Goal: Task Accomplishment & Management: Manage account settings

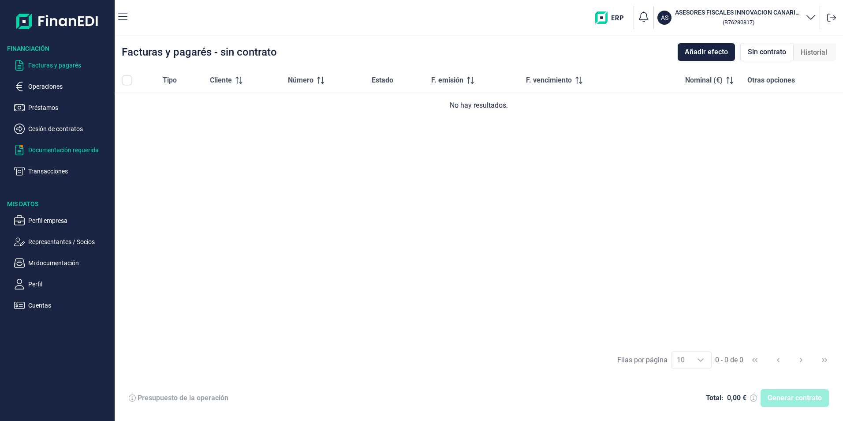
click at [59, 154] on p "Documentación requerida" at bounding box center [69, 150] width 83 height 11
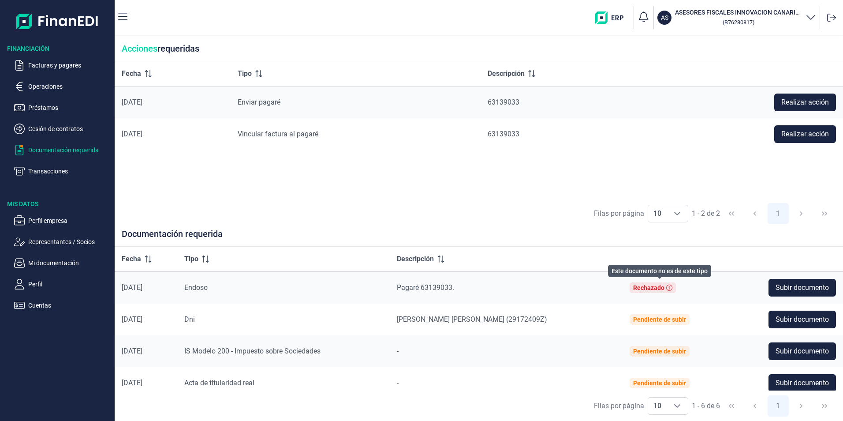
click at [670, 292] on div "Rechazado" at bounding box center [653, 287] width 46 height 11
click at [673, 288] on icon at bounding box center [670, 288] width 6 height 6
click at [439, 289] on span "Pagaré 63139033." at bounding box center [425, 287] width 57 height 8
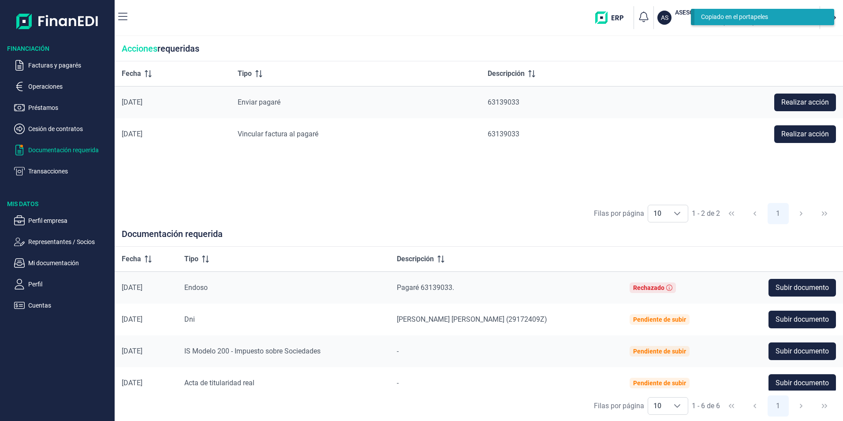
click at [439, 289] on span "Pagaré 63139033." at bounding box center [425, 287] width 57 height 8
click at [44, 62] on p "Facturas y pagarés" at bounding box center [69, 65] width 83 height 11
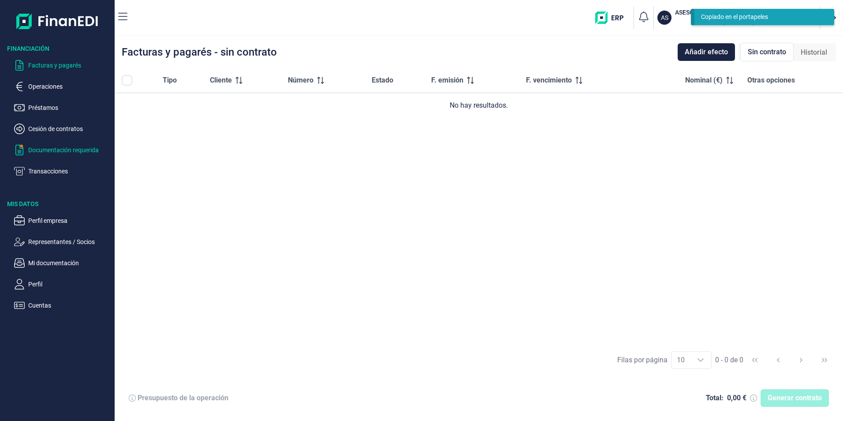
click at [46, 145] on p "Documentación requerida" at bounding box center [69, 150] width 83 height 11
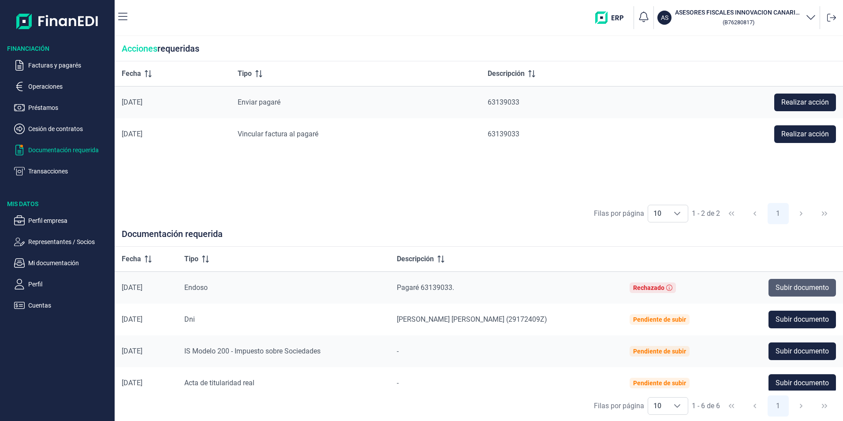
click at [816, 285] on span "Subir documento" at bounding box center [802, 287] width 53 height 11
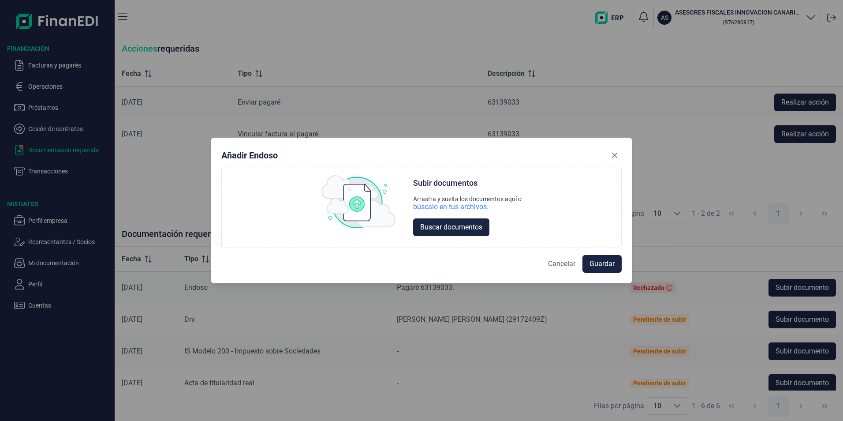
click at [572, 261] on span "Cancelar" at bounding box center [561, 264] width 27 height 11
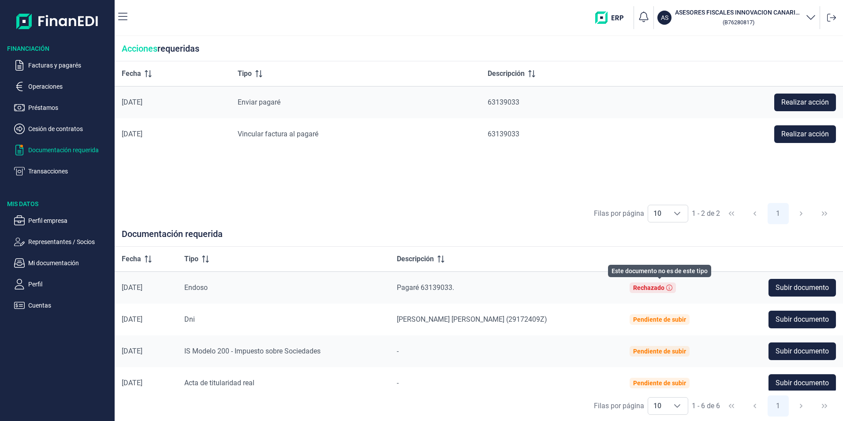
click at [673, 288] on icon at bounding box center [670, 288] width 6 height 6
click at [77, 14] on img at bounding box center [57, 21] width 82 height 28
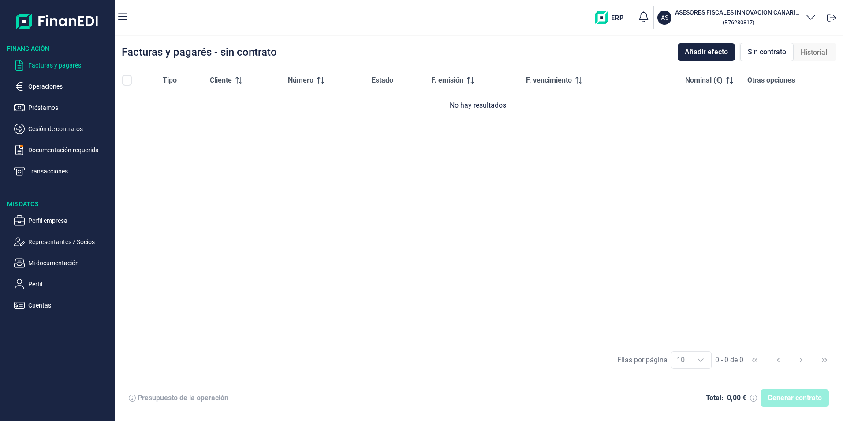
click at [801, 16] on h3 "ASESORES FISCALES INNOVACION CANARIAS SL" at bounding box center [738, 12] width 127 height 9
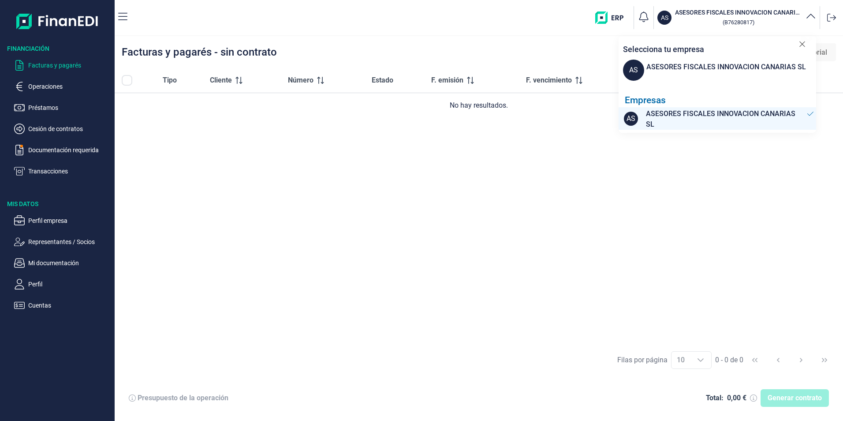
click at [770, 119] on span "ASESORES FISCALES INNOVACION CANARIAS SL" at bounding box center [725, 119] width 158 height 21
click at [617, 180] on div "Tipo Cliente Número Estado F. emisión F. vencimiento Nominal (€) Otras opciones…" at bounding box center [479, 206] width 729 height 277
click at [645, 20] on icon "button" at bounding box center [644, 16] width 9 height 11
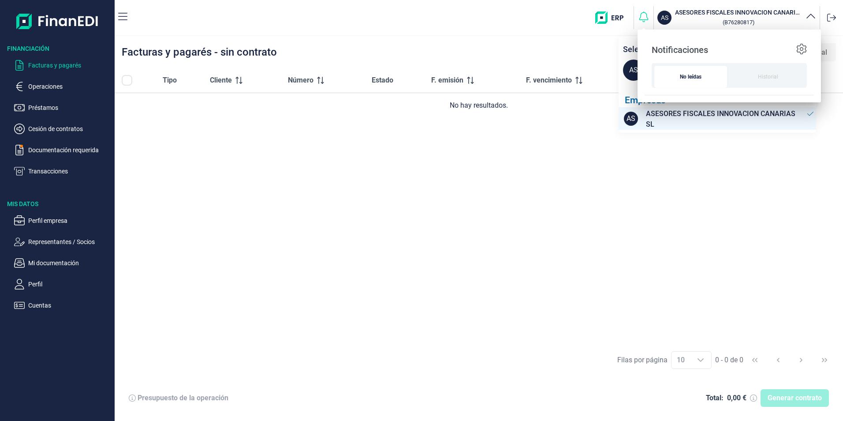
click at [645, 20] on icon "button" at bounding box center [644, 17] width 12 height 12
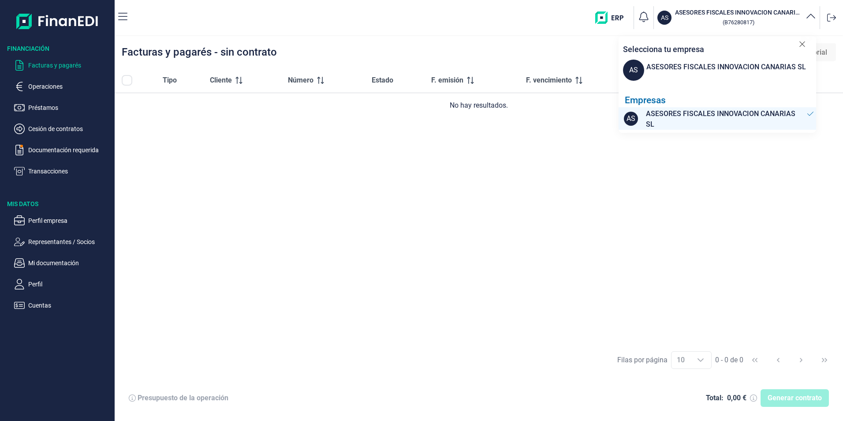
click at [576, 175] on div "Tipo Cliente Número Estado F. emisión F. vencimiento Nominal (€) Otras opciones…" at bounding box center [479, 206] width 729 height 277
click at [56, 171] on p "Transacciones" at bounding box center [69, 171] width 83 height 11
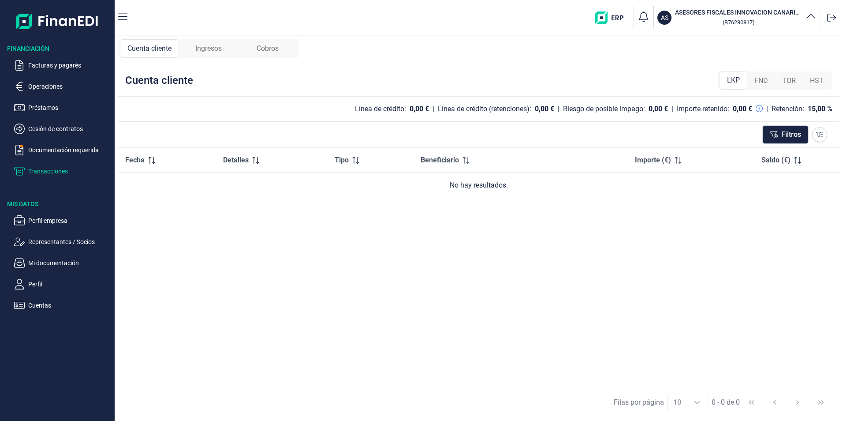
click at [60, 155] on ul "Facturas y pagarés Operaciones Préstamos Cesión de contratos Documentación requ…" at bounding box center [57, 115] width 115 height 124
click at [60, 149] on p "Documentación requerida" at bounding box center [69, 150] width 83 height 11
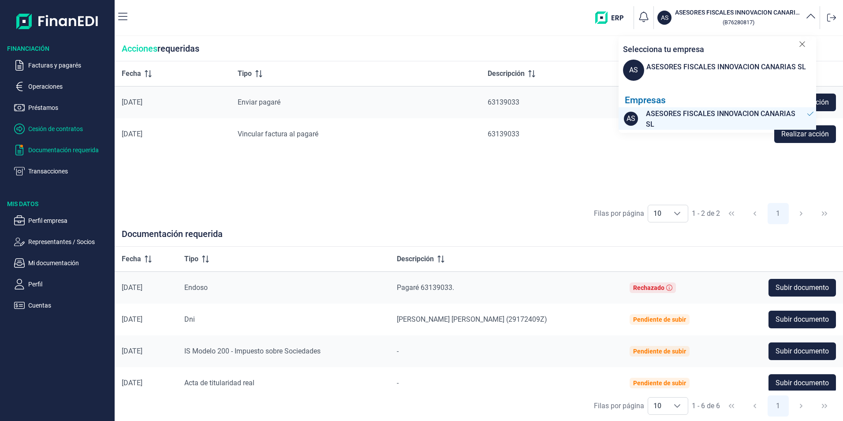
click at [59, 124] on p "Cesión de contratos" at bounding box center [69, 129] width 83 height 11
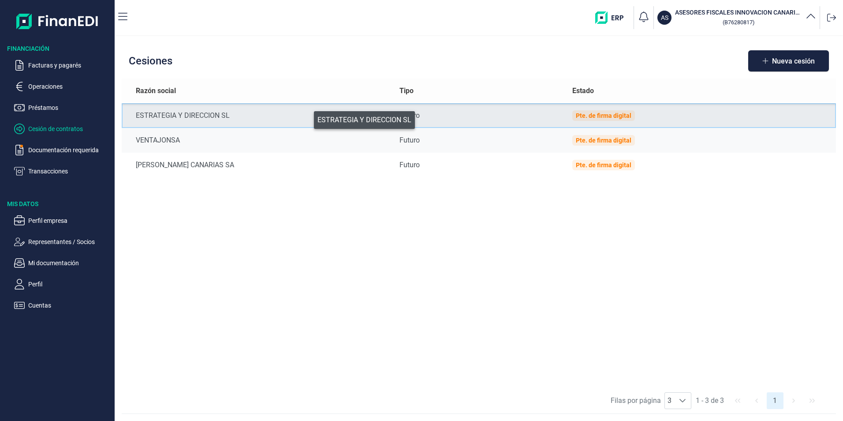
click at [308, 119] on div "ESTRATEGIA Y DIRECCION SL" at bounding box center [260, 115] width 249 height 11
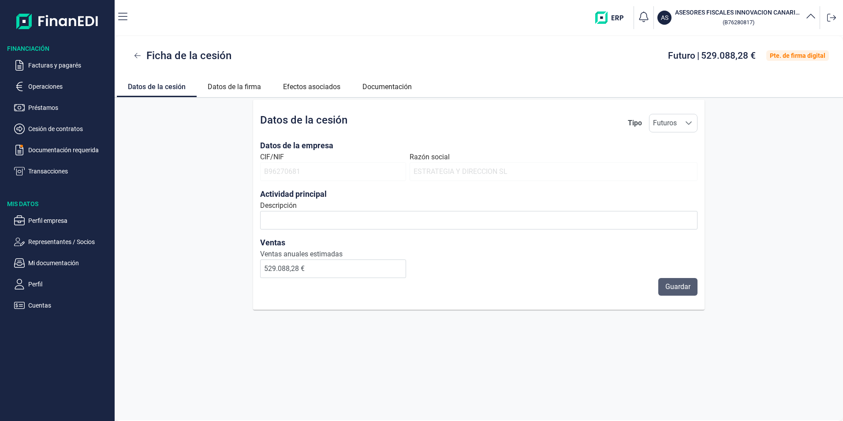
click at [686, 288] on span "Guardar" at bounding box center [678, 286] width 25 height 11
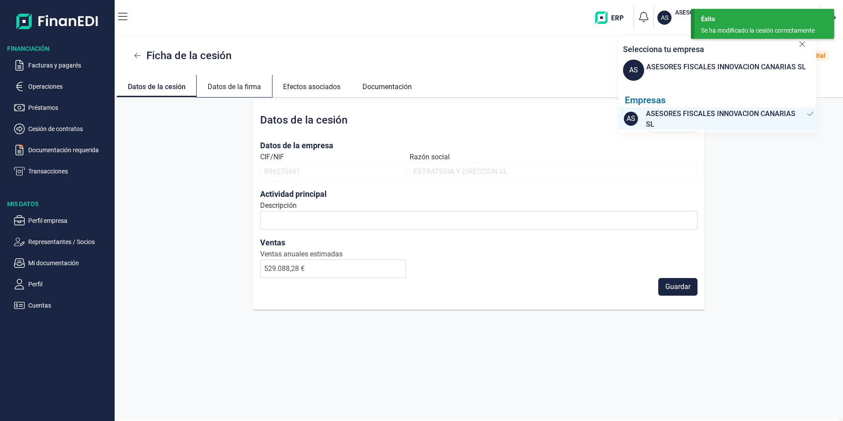
click at [212, 82] on link "Datos de la firma" at bounding box center [234, 85] width 75 height 21
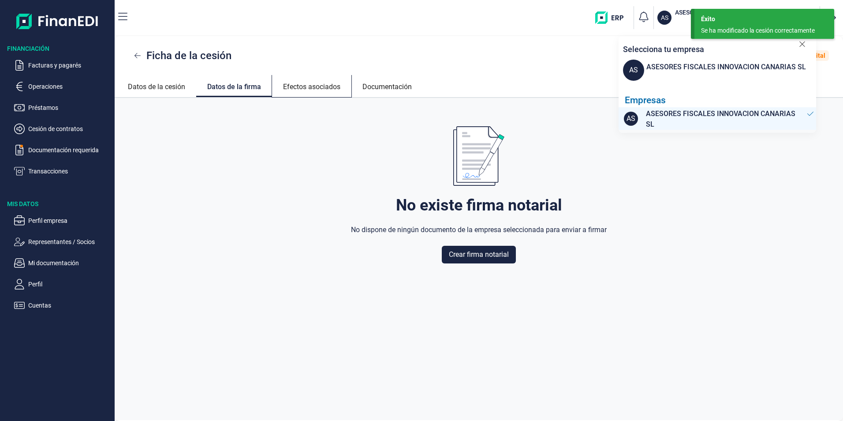
click at [292, 82] on link "Efectos asociados" at bounding box center [311, 85] width 79 height 21
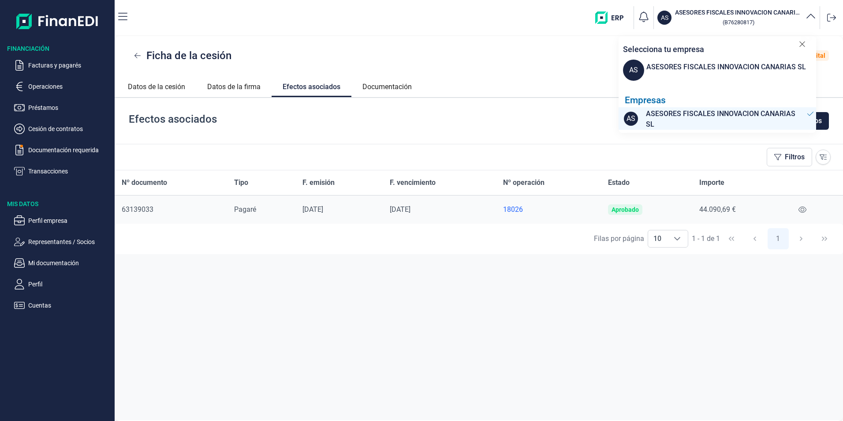
click at [519, 206] on div "18026" at bounding box center [548, 209] width 91 height 9
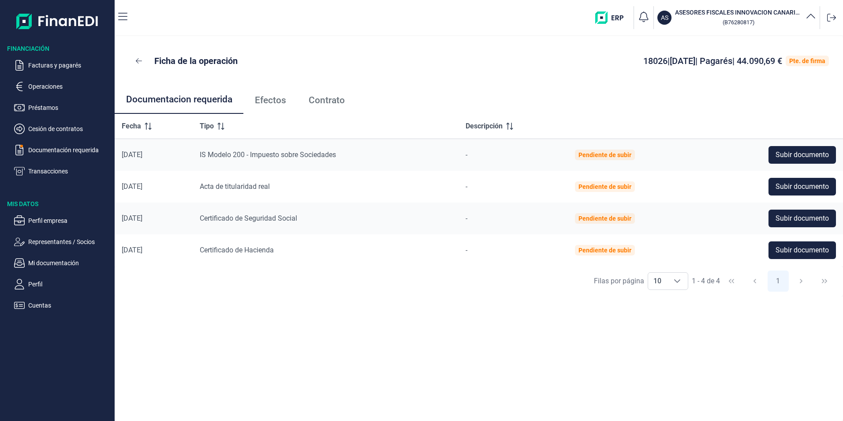
click at [814, 60] on div "Pte. de firma" at bounding box center [808, 60] width 36 height 7
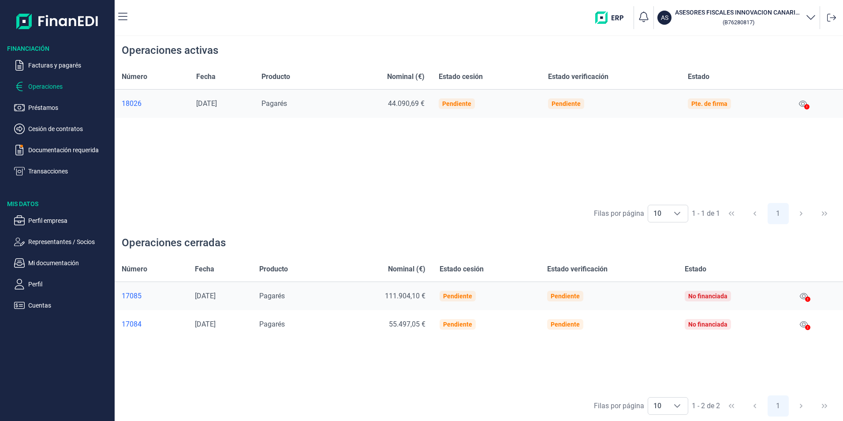
click at [434, 168] on div "Número Fecha Producto Nominal (€) Estado cesión Estado verificación Estado 1802…" at bounding box center [479, 131] width 729 height 134
click at [807, 101] on icon at bounding box center [803, 104] width 8 height 6
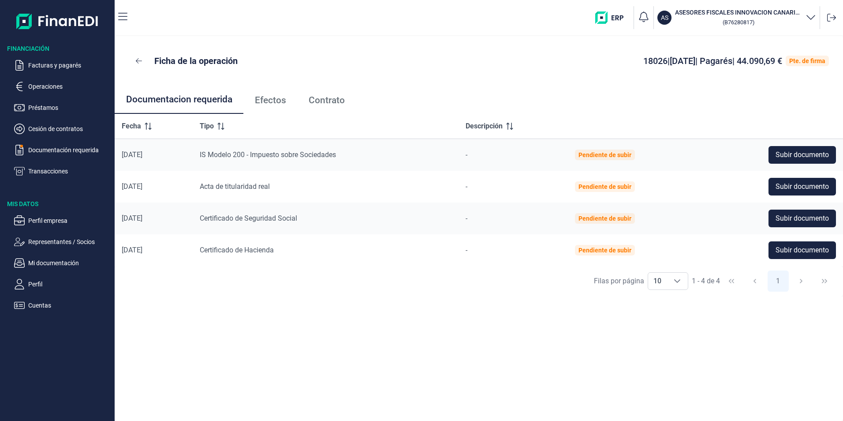
click at [805, 57] on div "Pte. de firma" at bounding box center [808, 60] width 36 height 7
click at [804, 152] on span "Subir documento" at bounding box center [802, 155] width 53 height 11
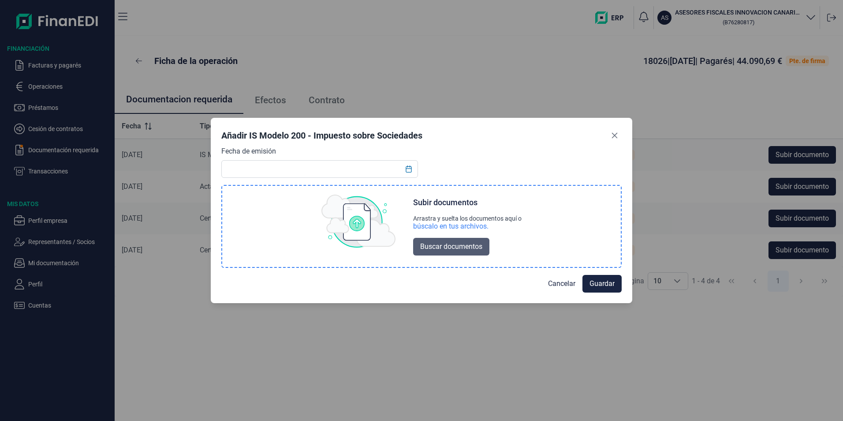
click at [466, 245] on span "Buscar documentos" at bounding box center [451, 246] width 62 height 11
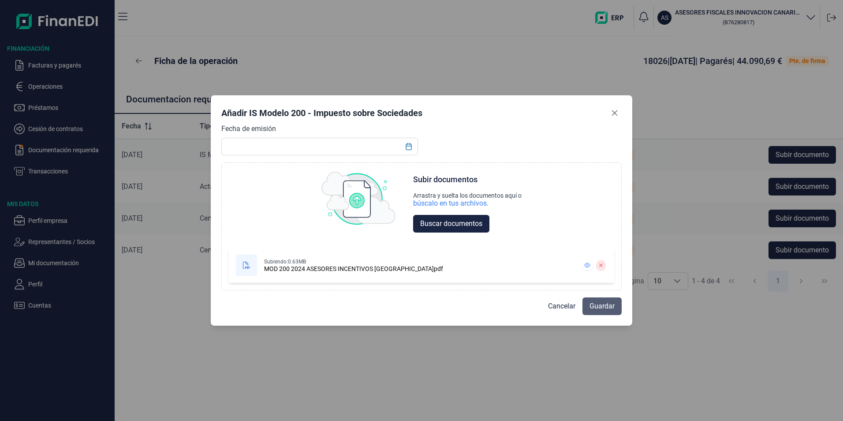
click at [606, 307] on span "Guardar" at bounding box center [602, 306] width 25 height 11
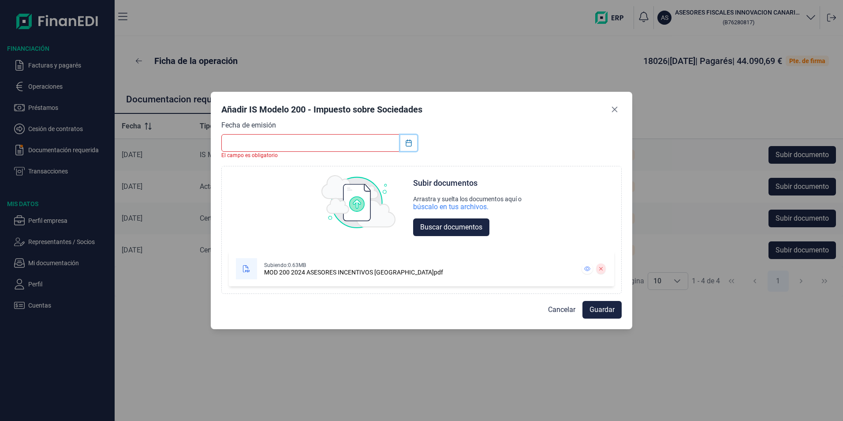
click at [408, 143] on icon "Choose Date" at bounding box center [408, 142] width 7 height 7
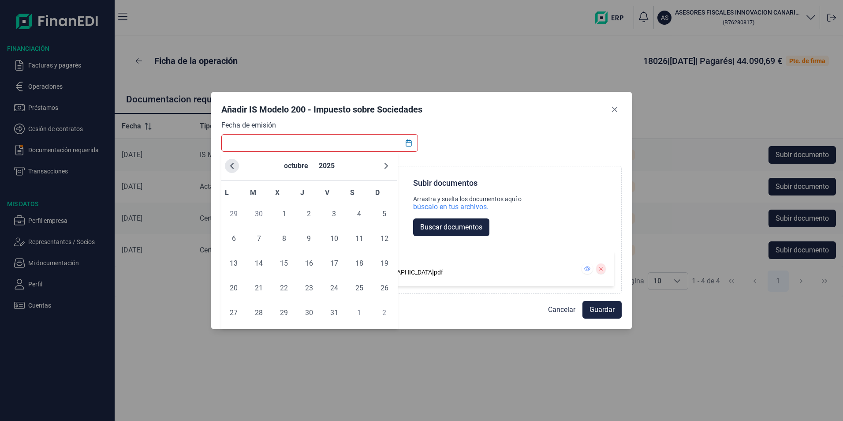
click at [231, 166] on icon "Previous Month" at bounding box center [232, 166] width 4 height 6
click at [315, 289] on span "24" at bounding box center [309, 288] width 18 height 18
type input "[DATE]"
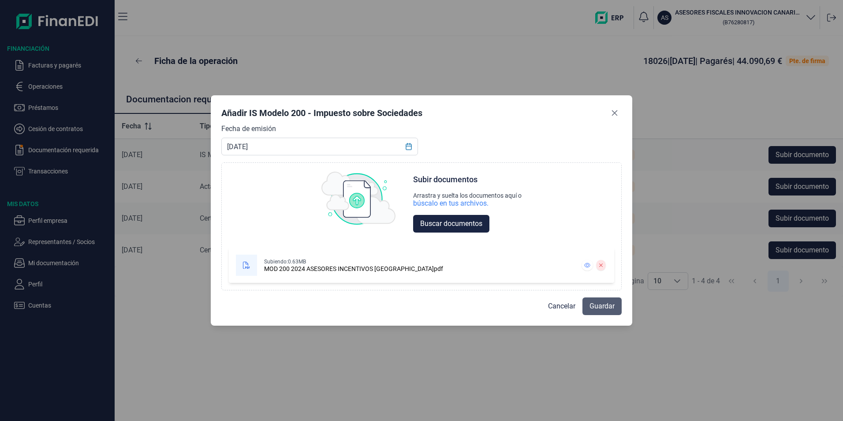
click at [598, 306] on span "Guardar" at bounding box center [602, 306] width 25 height 11
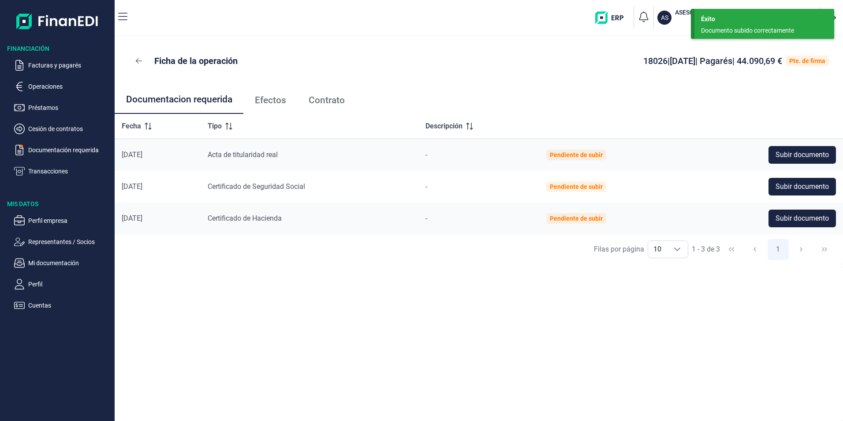
click at [30, 144] on ul "Facturas y pagarés Operaciones Préstamos Cesión de contratos Documentación requ…" at bounding box center [57, 115] width 115 height 124
click at [34, 151] on p "Documentación requerida" at bounding box center [69, 150] width 83 height 11
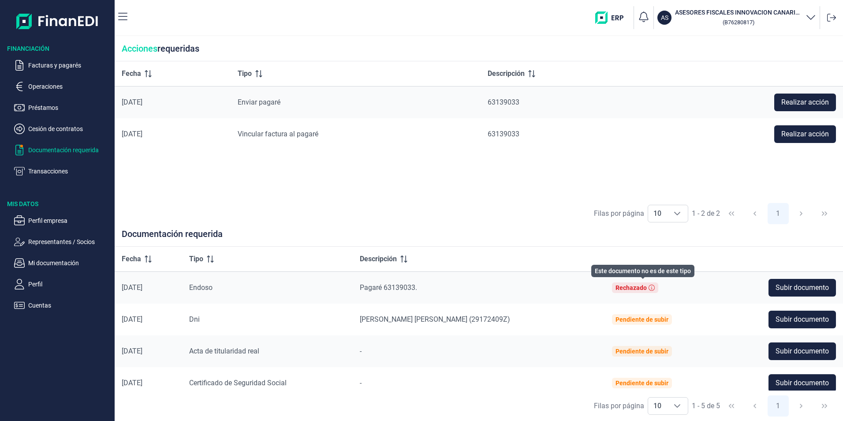
click at [659, 288] on div "Rechazado" at bounding box center [635, 287] width 46 height 11
click at [54, 64] on p "Facturas y pagarés" at bounding box center [69, 65] width 83 height 11
